Goal: Entertainment & Leisure: Consume media (video, audio)

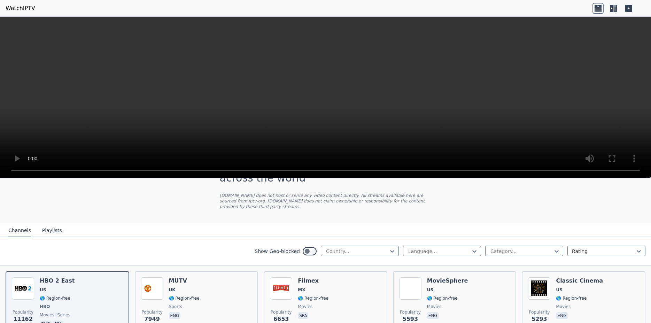
scroll to position [44, 0]
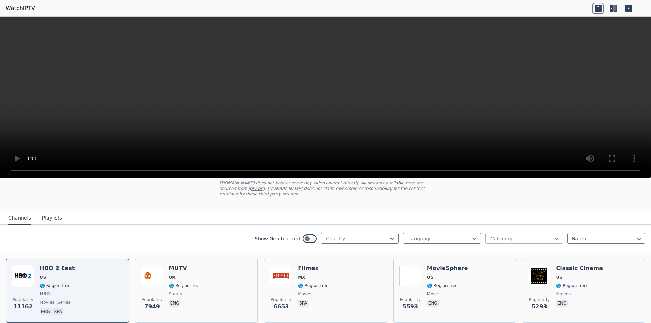
click at [490, 235] on div at bounding box center [521, 238] width 63 height 7
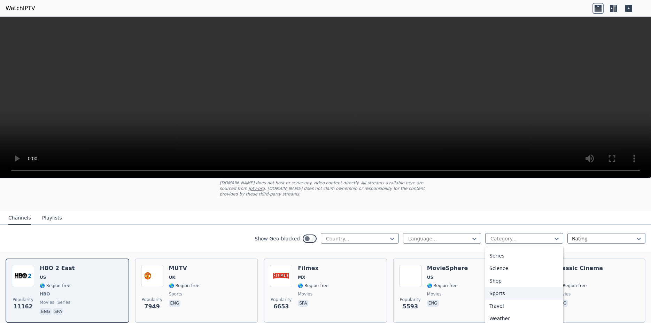
click at [497, 287] on div "Sports" at bounding box center [524, 293] width 78 height 13
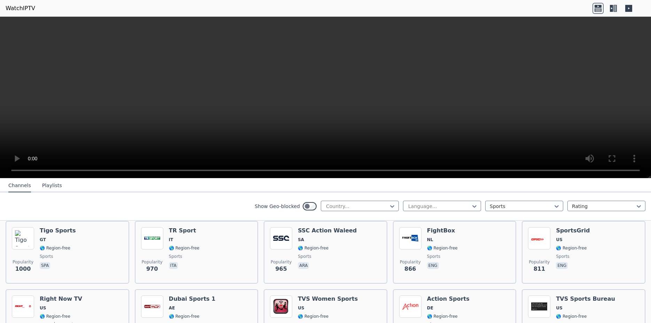
scroll to position [439, 0]
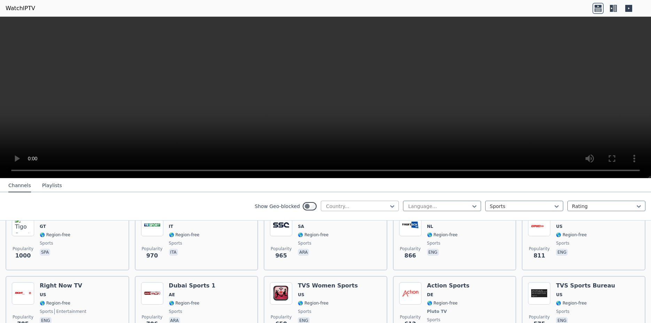
click at [370, 206] on div at bounding box center [356, 206] width 63 height 7
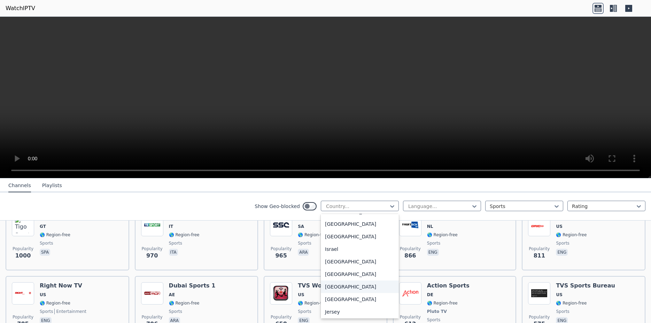
scroll to position [1141, 0]
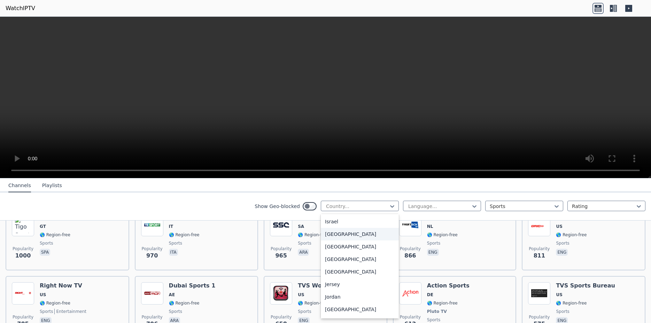
click at [322, 240] on div "Italy" at bounding box center [360, 234] width 78 height 13
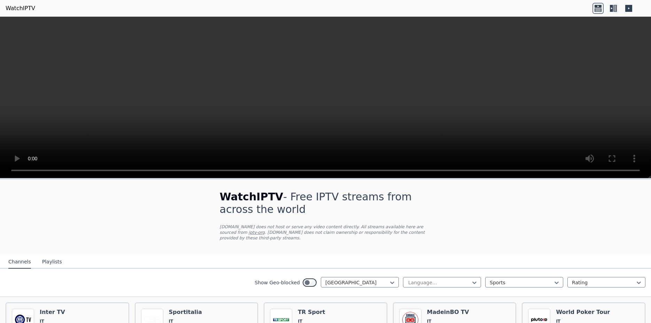
scroll to position [67, 0]
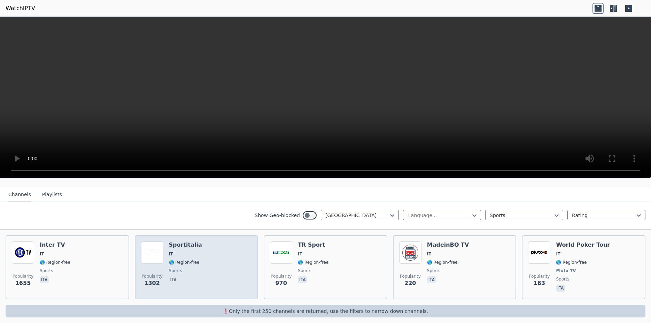
click at [219, 249] on div "Popularity 1302 Sportitalia IT 🌎 Region-free sports ita" at bounding box center [196, 267] width 111 height 52
click at [183, 241] on h6 "Sportitalia" at bounding box center [185, 244] width 33 height 7
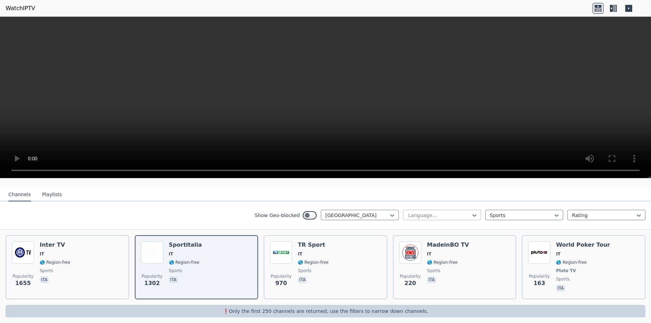
click at [462, 212] on div at bounding box center [438, 215] width 63 height 7
click at [608, 5] on icon at bounding box center [613, 8] width 11 height 11
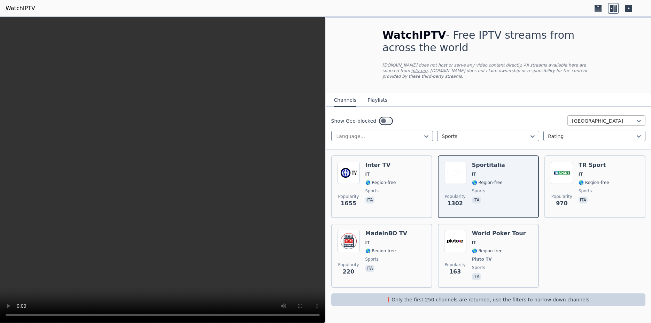
click at [604, 115] on div "Italy" at bounding box center [606, 120] width 78 height 10
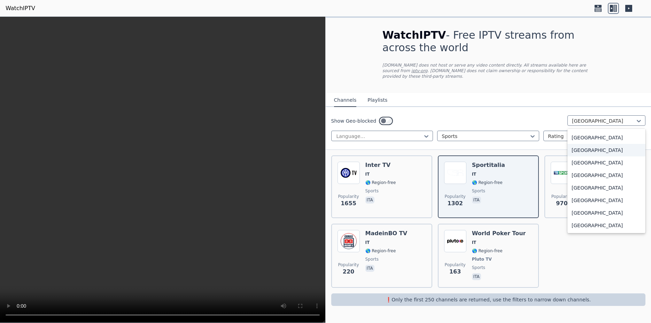
scroll to position [2444, 0]
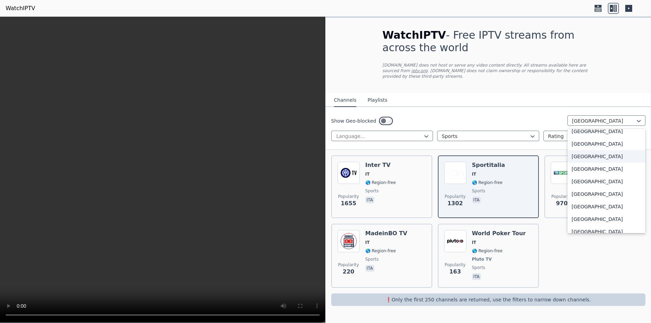
click at [582, 150] on div "United States" at bounding box center [606, 156] width 78 height 13
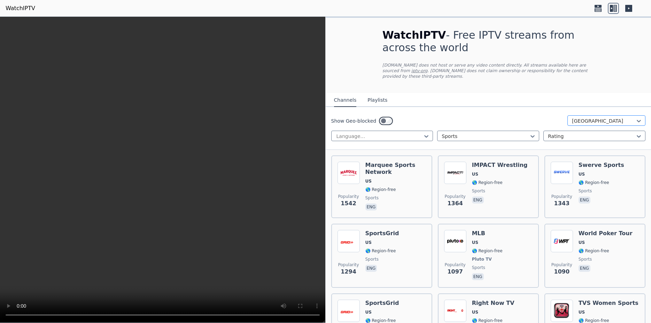
click at [618, 117] on div at bounding box center [603, 120] width 63 height 7
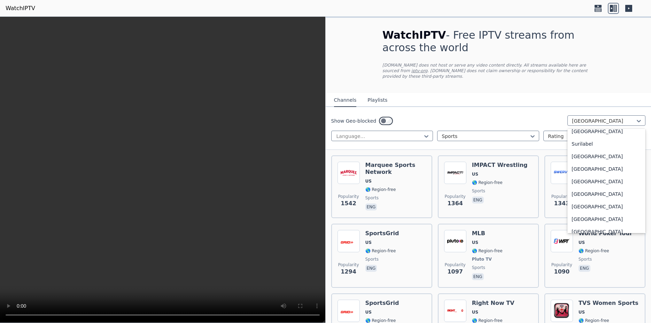
scroll to position [2114, 0]
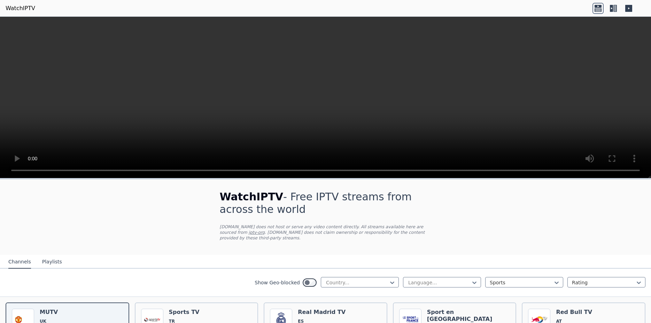
click at [614, 5] on icon at bounding box center [614, 8] width 3 height 7
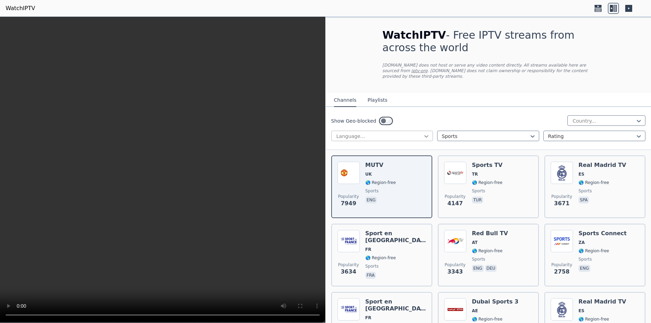
click at [426, 133] on icon at bounding box center [426, 136] width 7 height 7
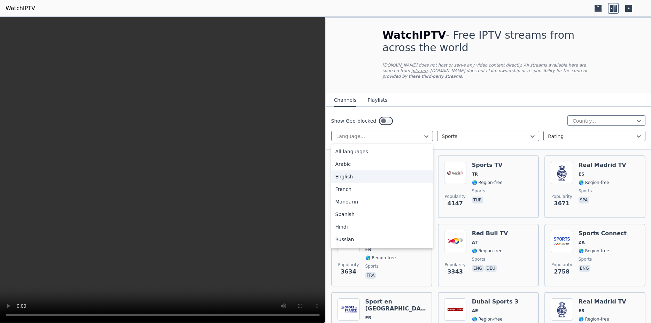
click at [343, 170] on div "English" at bounding box center [382, 176] width 102 height 13
